Goal: Find specific page/section: Find specific page/section

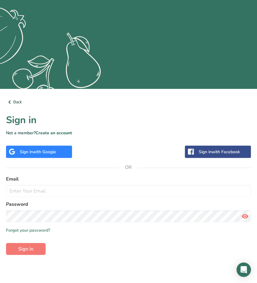
scroll to position [77, 0]
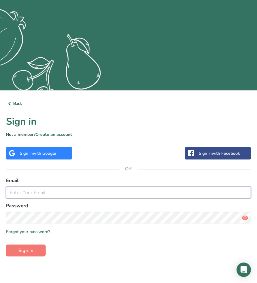
click at [54, 190] on input "email" at bounding box center [128, 193] width 245 height 12
type input "[PERSON_NAME][EMAIL_ADDRESS][DOMAIN_NAME]"
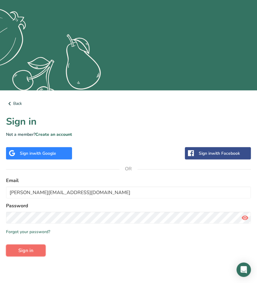
click at [24, 250] on span "Sign in" at bounding box center [25, 250] width 15 height 7
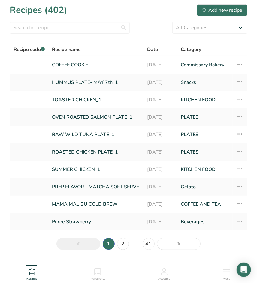
scroll to position [3, 0]
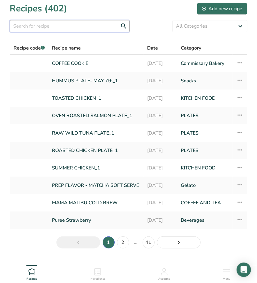
click at [63, 25] on input "text" at bounding box center [70, 26] width 120 height 12
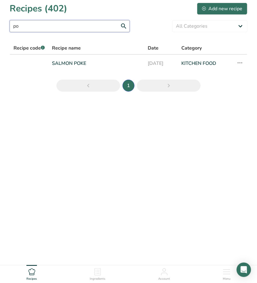
type input "p"
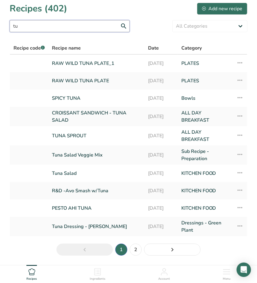
type input "t"
type input "tuna"
click at [90, 211] on link "PESTO AHI TUNA" at bounding box center [96, 208] width 89 height 13
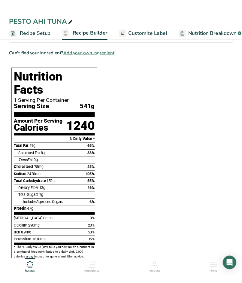
scroll to position [362, 0]
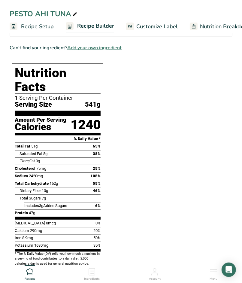
click at [180, 151] on section "Ingredients Pura Vida Wheat 12" Clean Wrap i Amount 95 Unit g Weight Units g kg…" at bounding box center [121, 165] width 223 height 924
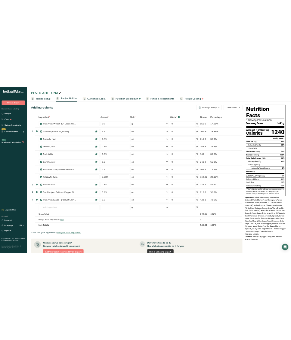
scroll to position [0, 0]
